Goal: Task Accomplishment & Management: Use online tool/utility

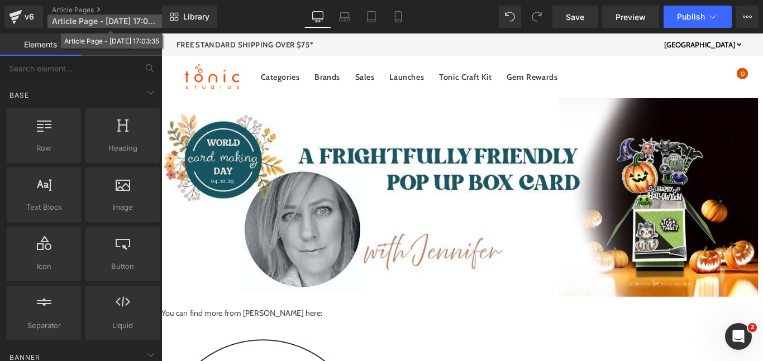
click at [98, 22] on span "Article Page - Oct 2, 17:03:35" at bounding box center [105, 21] width 107 height 9
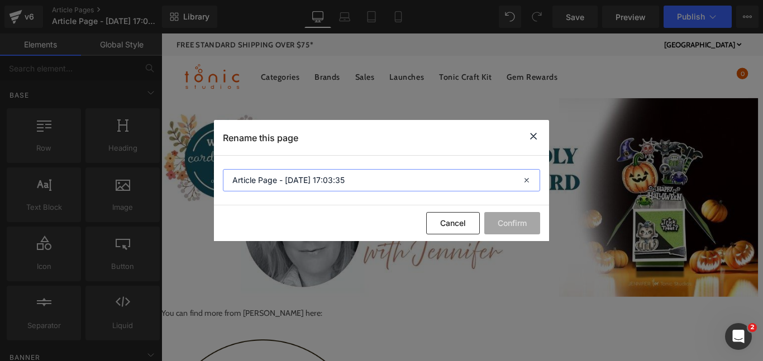
click at [304, 173] on input "Article Page - Oct 2, 17:03:35" at bounding box center [381, 180] width 317 height 22
paste input "WCMD 2025 - A Frightfully Friendly Card with Jennifer"
type input "WCMD 2025 - A Frightfully Friendly Card with Jennifer"
click at [487, 226] on button "Confirm" at bounding box center [512, 223] width 56 height 22
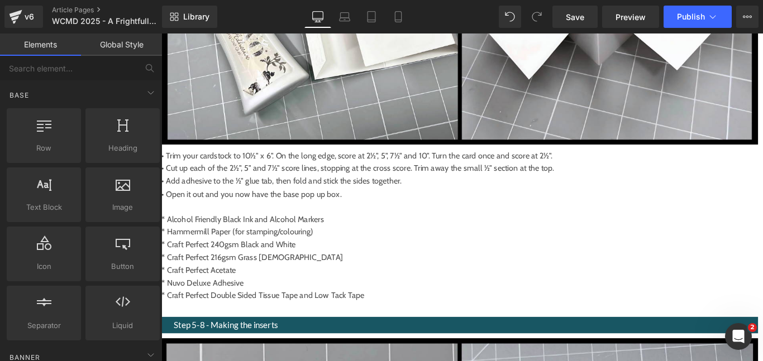
scroll to position [2130, 0]
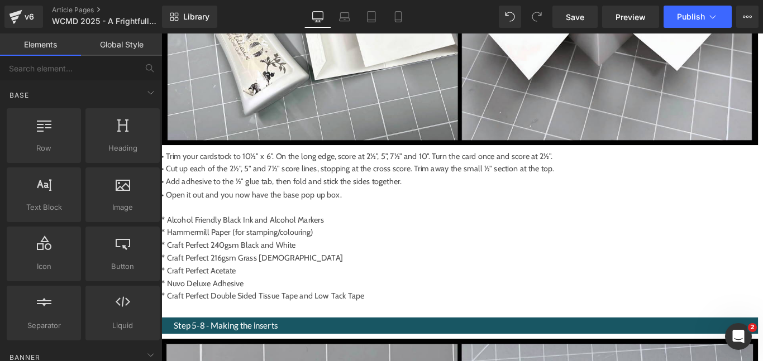
click at [161, 34] on span at bounding box center [161, 34] width 0 height 0
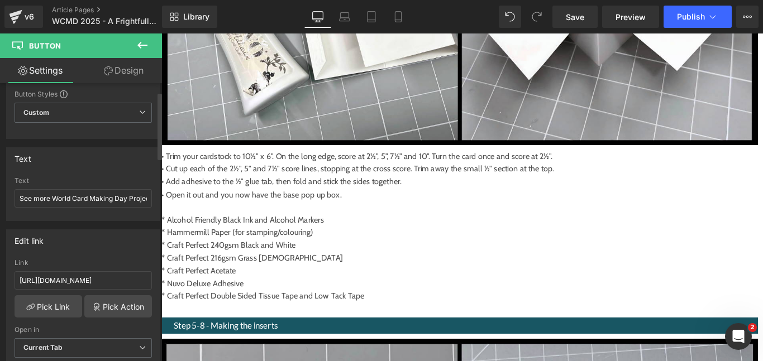
scroll to position [35, 0]
click at [121, 280] on input "https://www.tonic-studios.co.uk/blogs/tonic-promotions/harvest-moon-trend" at bounding box center [83, 280] width 137 height 18
type input "https://www.tonic-studios.com/blogs/tonic-promotions/harvest-moon-trend"
click at [578, 24] on link "Save" at bounding box center [574, 17] width 45 height 22
click at [23, 20] on div "v6" at bounding box center [29, 16] width 14 height 15
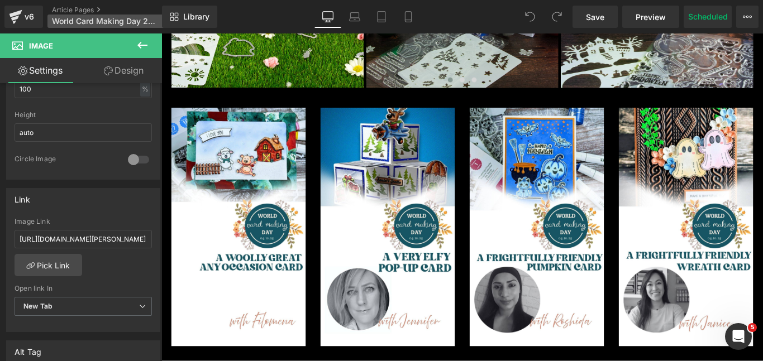
scroll to position [1186, 0]
click at [26, 18] on div "v6" at bounding box center [29, 16] width 14 height 15
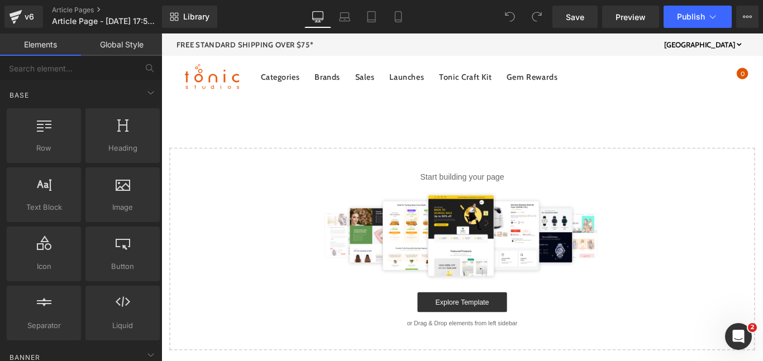
click at [202, 28] on div "Library Desktop Desktop Laptop Tablet Mobile Save Preview Publish Scheduled Vie…" at bounding box center [462, 17] width 601 height 34
click at [198, 17] on span "Library" at bounding box center [196, 17] width 26 height 10
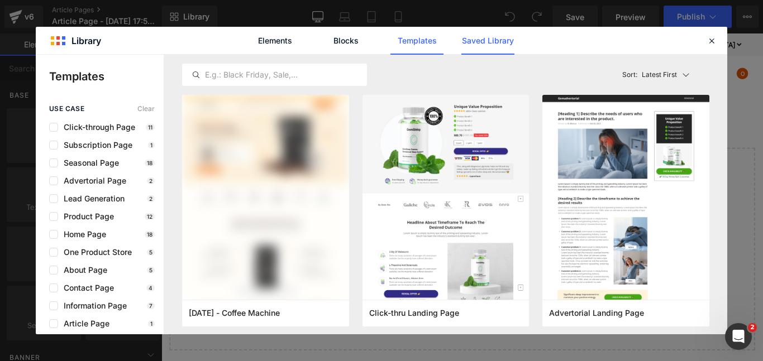
click at [478, 46] on link "Saved Library" at bounding box center [487, 41] width 53 height 28
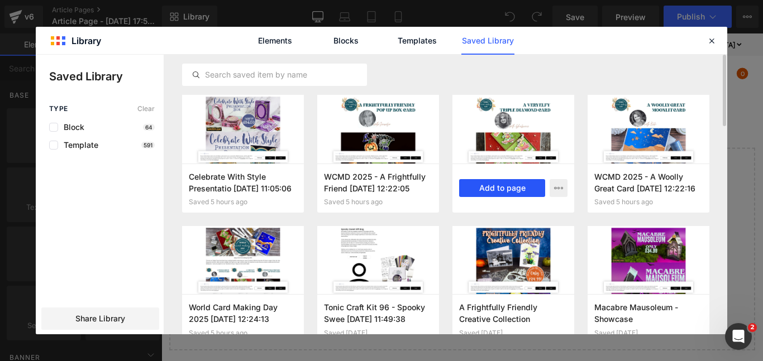
click at [518, 193] on button "Add to page" at bounding box center [502, 188] width 86 height 18
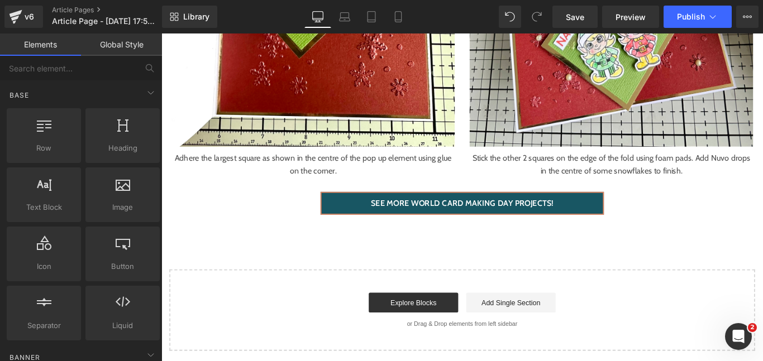
scroll to position [3112, 0]
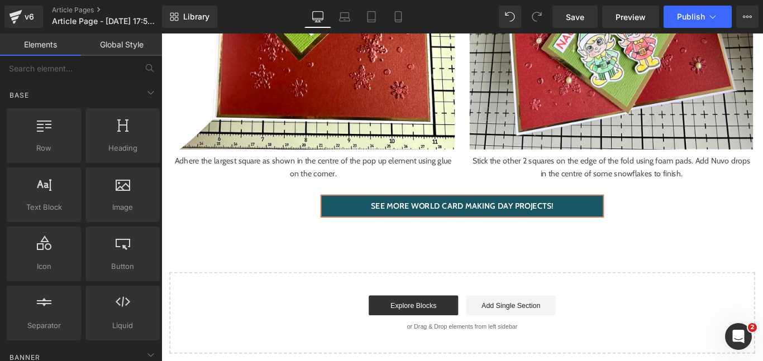
click at [543, 222] on span "See more World Card Making Day Projects!" at bounding box center [499, 227] width 205 height 11
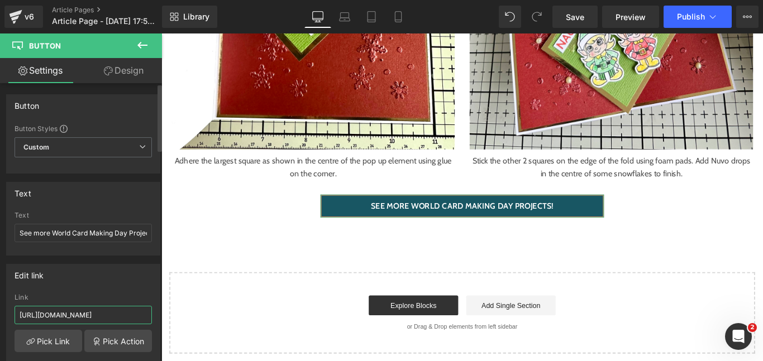
click at [122, 313] on input "https://www.tonic-studios.co.uk/blogs/tonic-promotions/harvest-moon-trend" at bounding box center [83, 315] width 137 height 18
type input "https://www.tonic-studios.com/blogs/tonic-promotions/harvest-moon-trend"
click at [569, 22] on span "Save" at bounding box center [575, 17] width 18 height 12
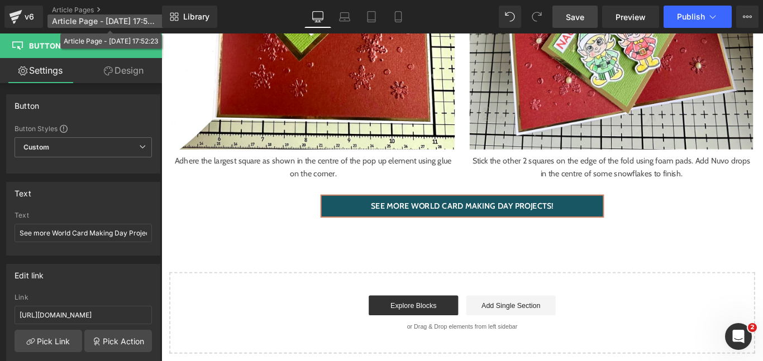
click at [129, 21] on span "Article Page - Oct 2, 17:52:23" at bounding box center [105, 21] width 107 height 9
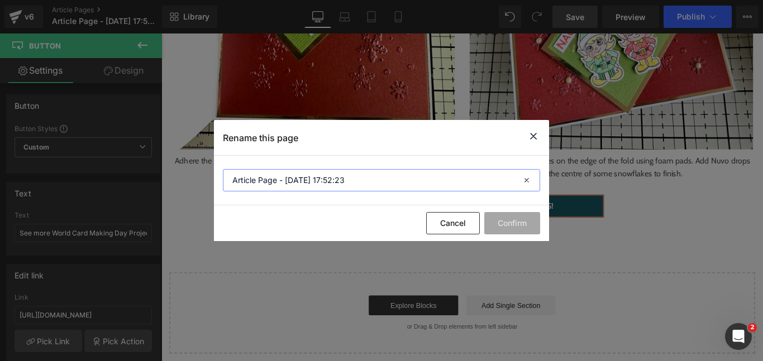
click at [306, 175] on input "Article Page - Oct 2, 17:52:23" at bounding box center [381, 180] width 317 height 22
paste input "WCMD 2025 - A Very Elfy Card with Shabneez"
type input "WCMD 2025 - A Very Elfy Card with Shabneez"
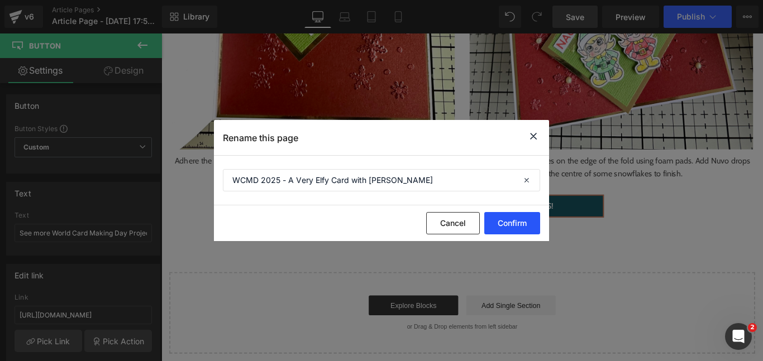
click at [489, 224] on button "Confirm" at bounding box center [512, 223] width 56 height 22
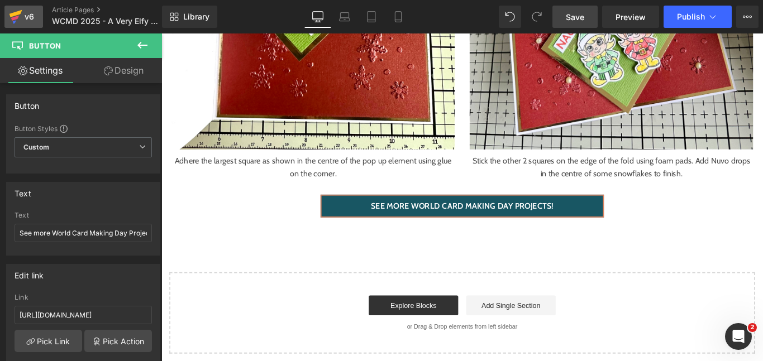
click at [36, 15] on link "v6" at bounding box center [23, 17] width 39 height 22
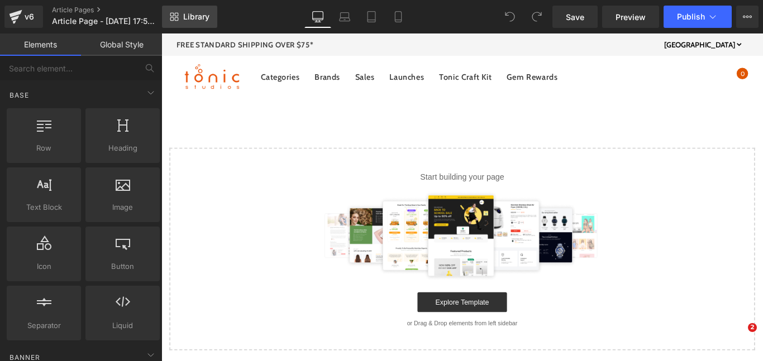
click at [206, 16] on span "Library" at bounding box center [196, 17] width 26 height 10
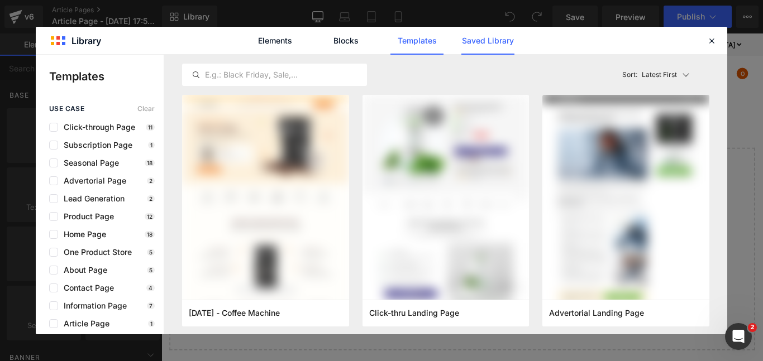
click at [495, 39] on link "Saved Library" at bounding box center [487, 41] width 53 height 28
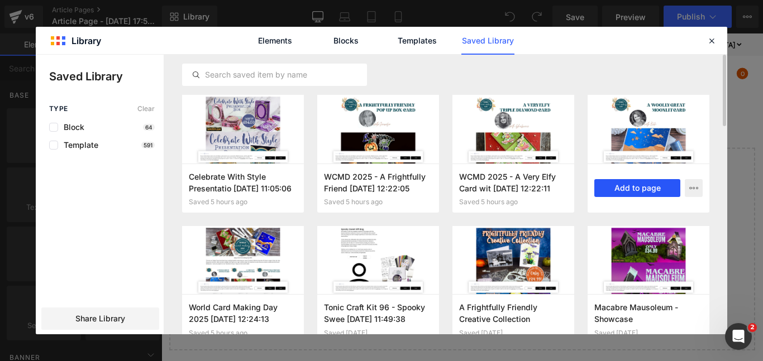
click at [647, 187] on button "Add to page" at bounding box center [637, 188] width 86 height 18
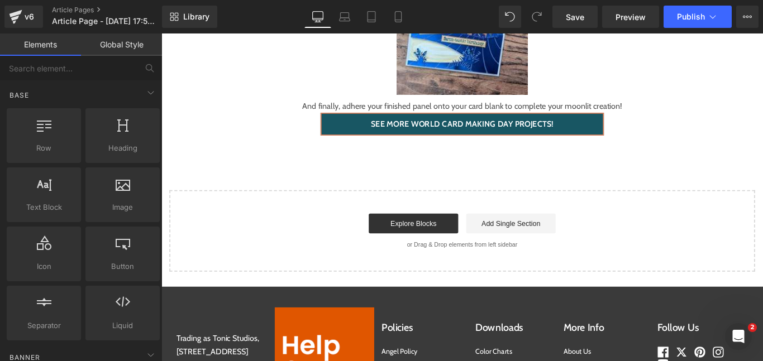
scroll to position [5619, 0]
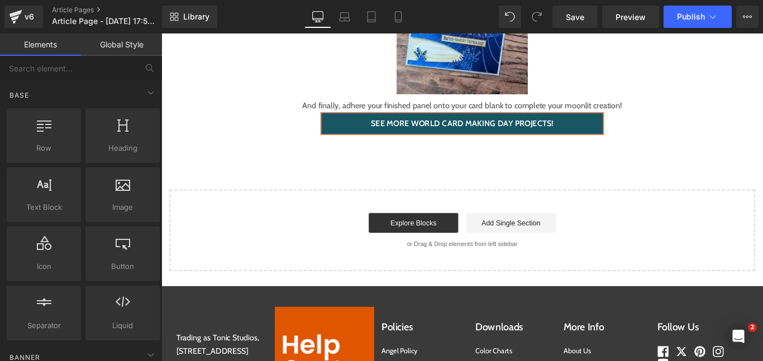
click at [449, 142] on link "See more World Card Making Day Projects!" at bounding box center [499, 135] width 318 height 26
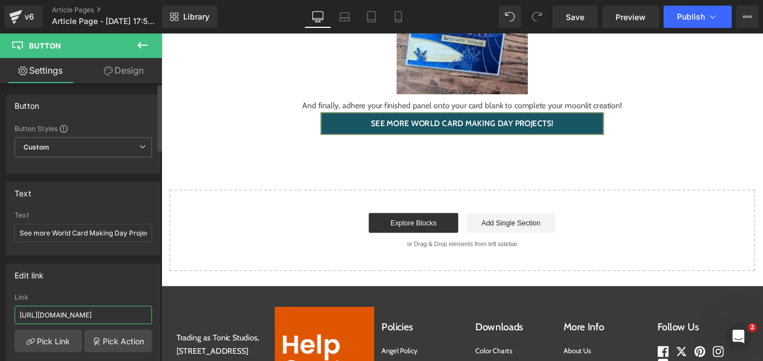
click at [122, 316] on input "https://www.tonic-studios.co.uk/blogs/tonic-promotions/harvest-moon-trend" at bounding box center [83, 315] width 137 height 18
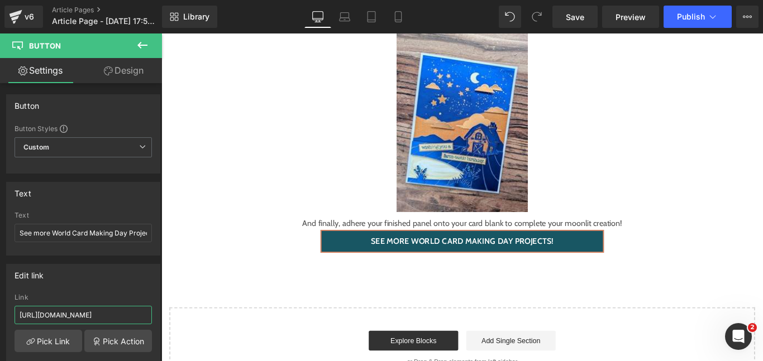
scroll to position [5487, 0]
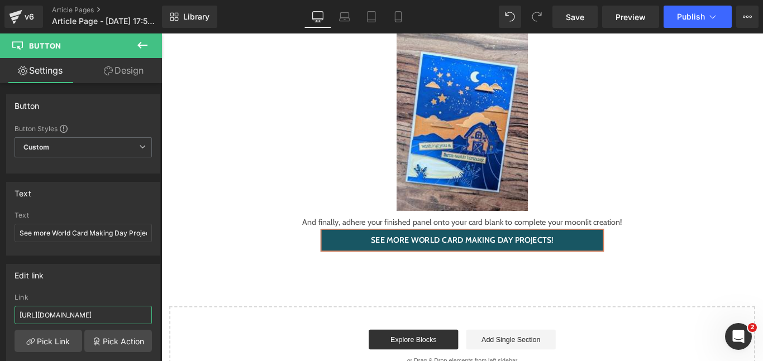
type input "https://www.tonic-studios.com/blogs/tonic-promotions/harvest-moon-trend"
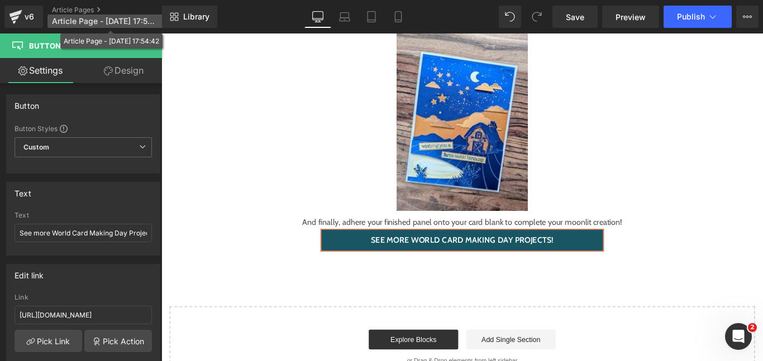
click at [97, 21] on span "Article Page - Oct 2, 17:54:42" at bounding box center [105, 21] width 107 height 9
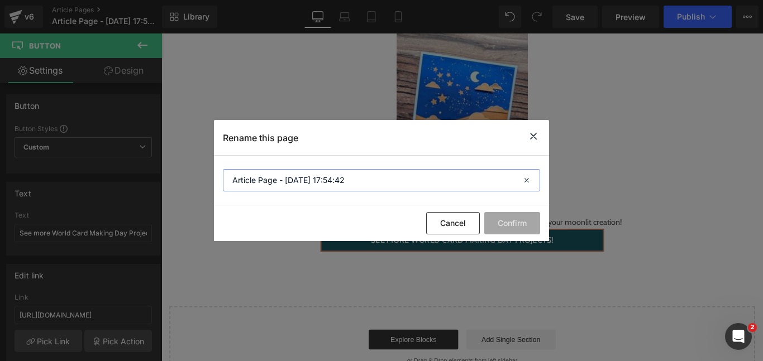
click at [363, 180] on input "Article Page - Oct 2, 17:54:42" at bounding box center [381, 180] width 317 height 22
paste input "WCMD 2025 - A Woolly Great Card with Kate"
type input "WCMD 2025 - A Woolly Great Card with Kate"
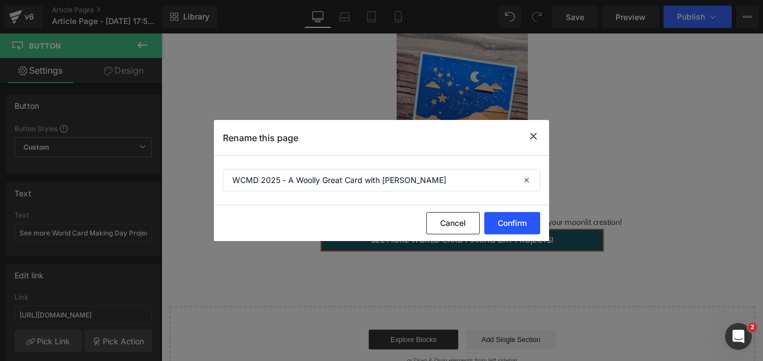
click at [514, 227] on button "Confirm" at bounding box center [512, 223] width 56 height 22
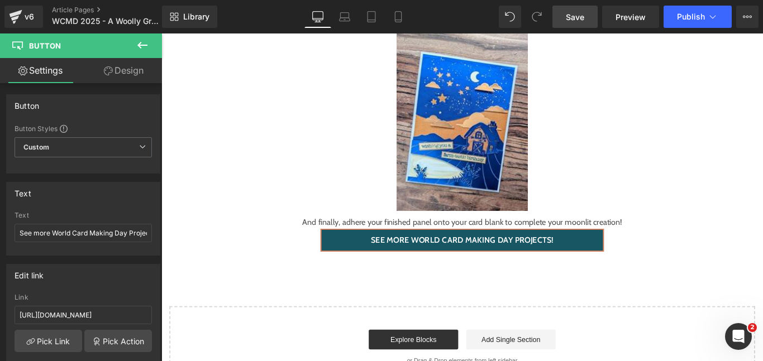
click at [572, 21] on span "Save" at bounding box center [575, 17] width 18 height 12
